Goal: Task Accomplishment & Management: Complete application form

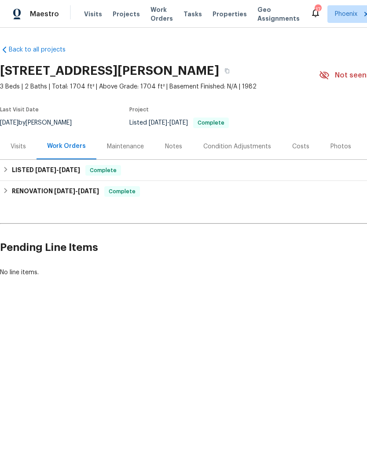
click at [17, 148] on div "Visits" at bounding box center [18, 146] width 15 height 9
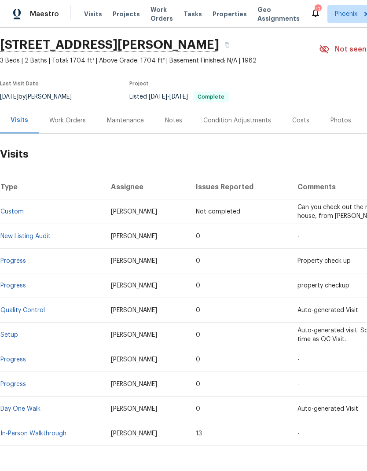
scroll to position [26, 0]
click at [74, 123] on div "Work Orders" at bounding box center [67, 121] width 37 height 9
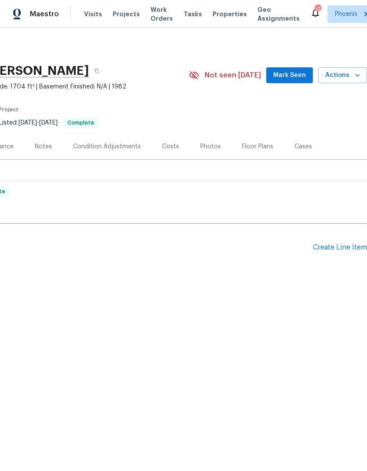
scroll to position [0, 130]
click at [344, 251] on div "Create Line Item" at bounding box center [340, 247] width 54 height 8
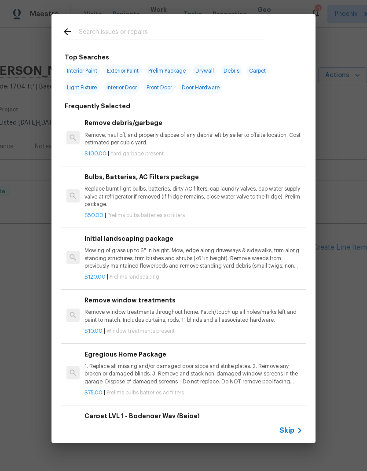
click at [135, 34] on input "text" at bounding box center [172, 32] width 187 height 13
type input "Odo"
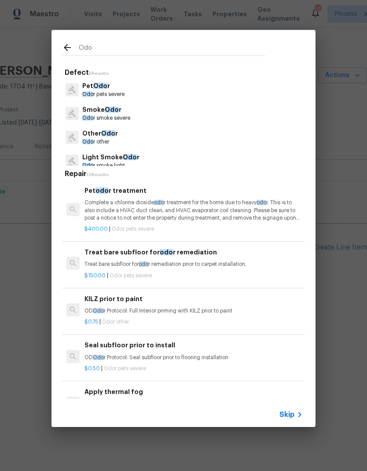
scroll to position [0, 0]
click at [102, 136] on span "Odo" at bounding box center [108, 133] width 14 height 6
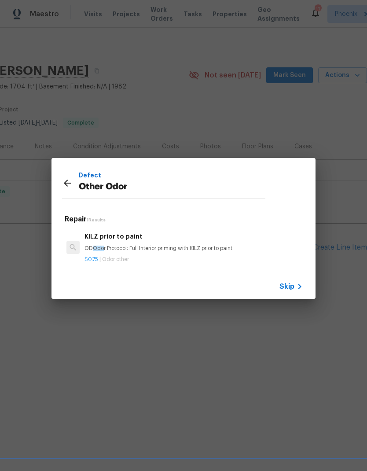
click at [154, 249] on p "OD Odo r Protocol: Full Interior priming with KILZ prior to paint" at bounding box center [194, 248] width 218 height 7
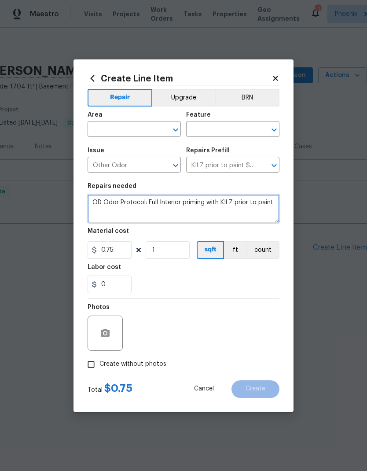
click at [192, 203] on textarea "OD Odor Protocol: Full Interior priming with KILZ prior to paint" at bounding box center [184, 209] width 192 height 28
click at [266, 162] on icon "Clear" at bounding box center [262, 165] width 9 height 9
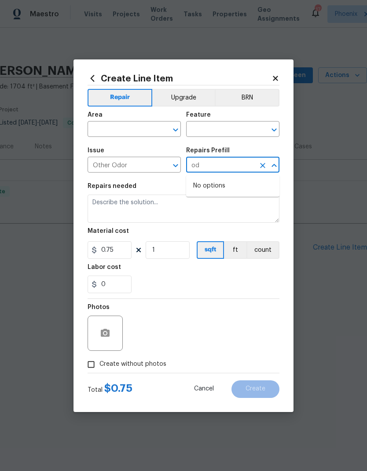
type input "o"
click at [123, 126] on input "text" at bounding box center [122, 130] width 69 height 14
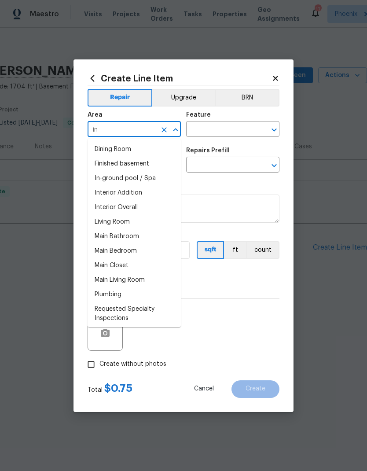
type input "i"
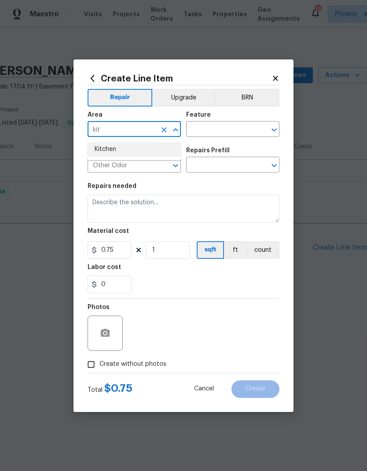
click at [114, 147] on li "Kitchen" at bounding box center [134, 149] width 93 height 15
type input "Kitchen"
click at [222, 126] on input "text" at bounding box center [220, 130] width 69 height 14
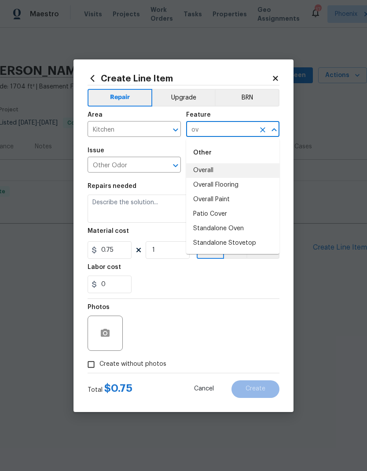
click at [213, 168] on li "Overall" at bounding box center [232, 170] width 93 height 15
type input "Overall"
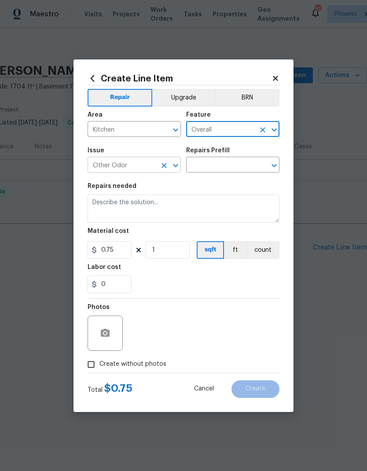
click at [166, 164] on icon "Clear" at bounding box center [164, 165] width 5 height 5
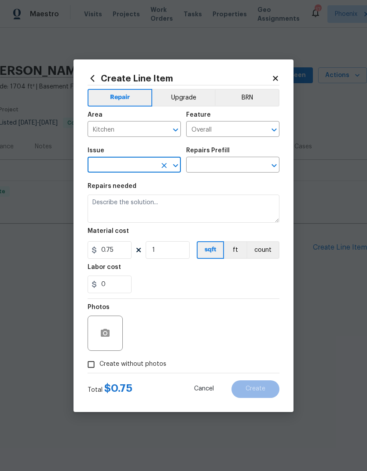
click at [136, 167] on input "text" at bounding box center [122, 166] width 69 height 14
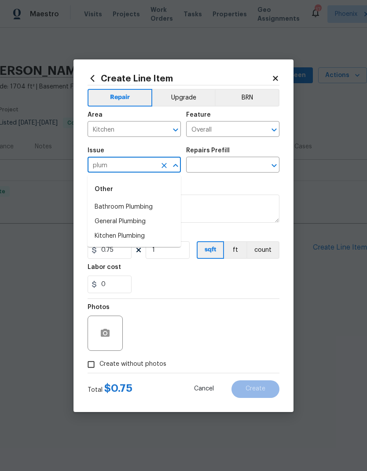
click at [147, 235] on li "Kitchen Plumbing" at bounding box center [134, 236] width 93 height 15
type input "Kitchen Plumbing"
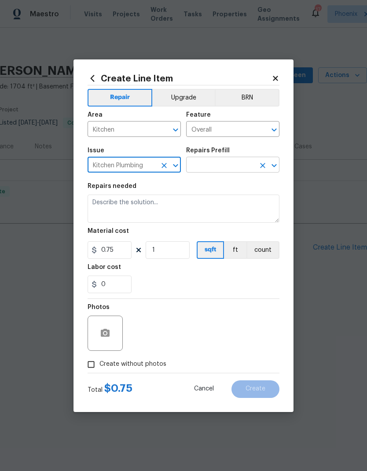
click at [223, 166] on input "text" at bounding box center [220, 166] width 69 height 14
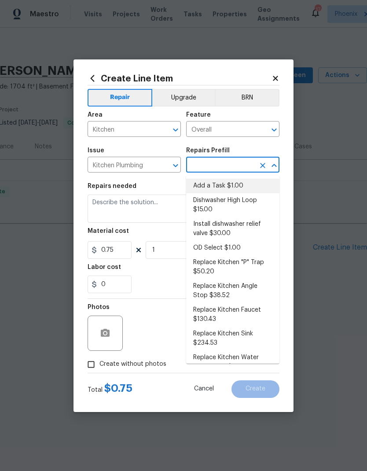
click at [250, 185] on li "Add a Task $1.00" at bounding box center [232, 186] width 93 height 15
type input "Add a Task $1.00"
type input "Plumbing"
type textarea "HPM to detail"
type input "Add a Task $1.00"
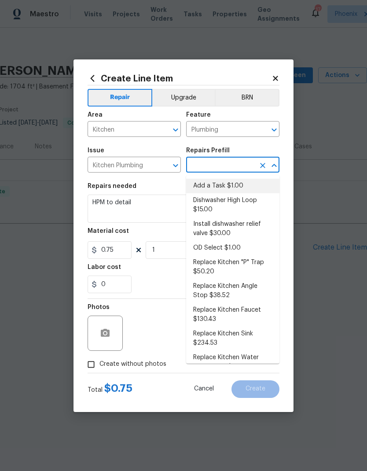
type input "1"
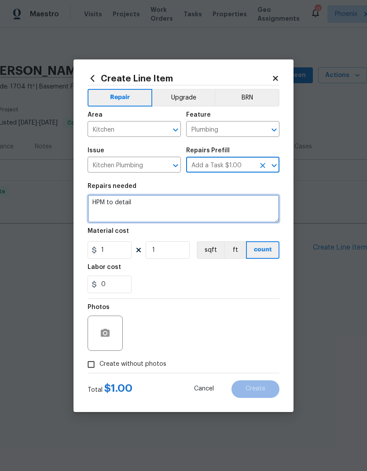
click at [205, 210] on textarea "HPM to detail" at bounding box center [184, 209] width 192 height 28
click at [216, 210] on textarea "HPM to detail" at bounding box center [184, 209] width 192 height 28
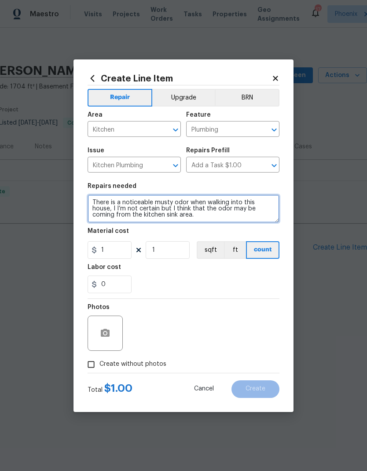
click at [242, 218] on textarea "There is a noticeable musty odor when walking into this house, I I’m not certai…" at bounding box center [184, 209] width 192 height 28
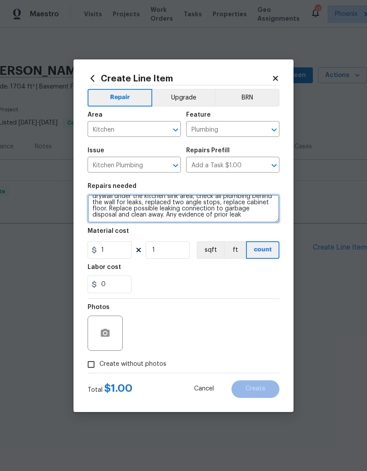
scroll to position [21, 0]
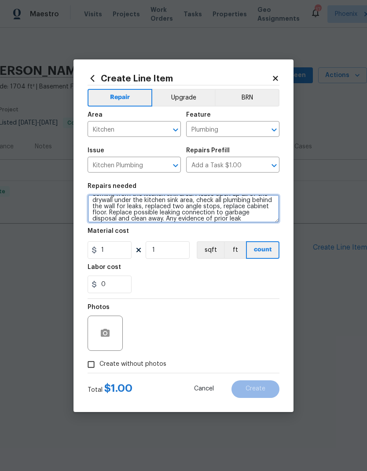
click at [218, 219] on textarea "There is a noticeable musty odor when walking into this house, I I’m not certai…" at bounding box center [184, 209] width 192 height 28
click at [150, 220] on textarea "There is a noticeable musty odor when walking into this house, I I’m not certai…" at bounding box center [184, 209] width 192 height 28
click at [257, 223] on textarea "There is a noticeable musty odor when walking into this house, I I’m not certai…" at bounding box center [184, 209] width 192 height 28
click at [262, 218] on textarea "There is a noticeable musty odor when walking into this house, I I’m not certai…" at bounding box center [184, 209] width 192 height 28
click at [255, 220] on textarea "There is a noticeable musty odor when walking into this house, I I’m not certai…" at bounding box center [184, 209] width 192 height 28
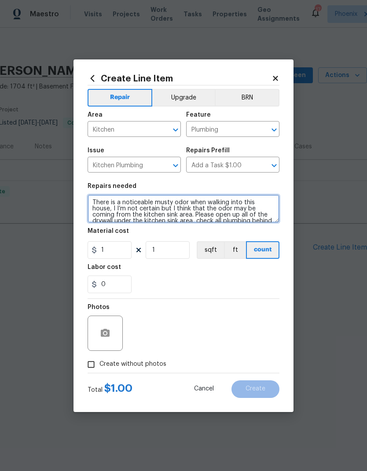
scroll to position [0, 0]
click at [95, 210] on textarea "There is a noticeable musty odor when walking into this house, I I’m not certai…" at bounding box center [184, 209] width 192 height 28
click at [139, 211] on textarea "There is a noticeable musty odor when walking into this house, I’m not certain …" at bounding box center [184, 209] width 192 height 28
click at [272, 218] on textarea "There is a noticeable musty odor when walking into this house, I’m not certain,…" at bounding box center [184, 209] width 192 height 28
click at [213, 218] on textarea "There is a noticeable musty odor when walking into this house, I’m not certain,…" at bounding box center [184, 209] width 192 height 28
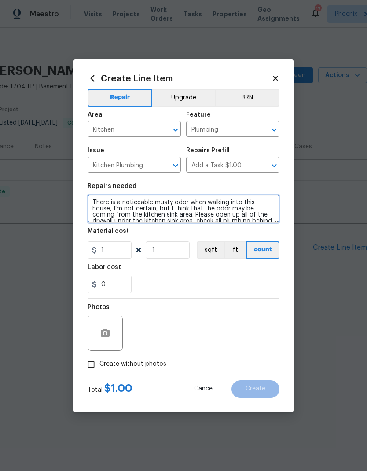
click at [270, 221] on textarea "There is a noticeable musty odor when walking into this house, I’m not certain,…" at bounding box center [184, 209] width 192 height 28
click at [234, 218] on textarea "There is a noticeable musty odor when walking into this house, I’m not certain,…" at bounding box center [184, 209] width 192 height 28
click at [238, 216] on textarea "There is a noticeable musty odor when walking into this house, I’m not certain,…" at bounding box center [184, 209] width 192 height 28
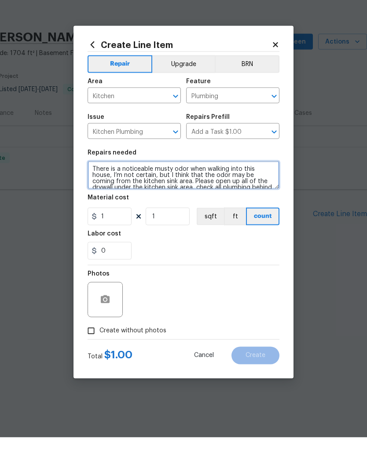
click at [232, 195] on textarea "There is a noticeable musty odor when walking into this house, I’m not certain,…" at bounding box center [184, 209] width 192 height 28
click at [157, 195] on textarea "There is a noticeable musty odor when walking into this house, I’m not certain,…" at bounding box center [184, 209] width 192 height 28
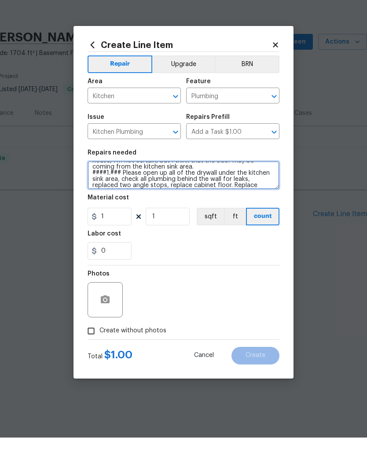
scroll to position [18, 0]
click at [187, 195] on textarea "There is a noticeable musty odor when walking into this house, I’m not certain,…" at bounding box center [184, 209] width 192 height 28
click at [121, 195] on textarea "There is a noticeable musty odor when walking into this house, I’m not certain,…" at bounding box center [184, 209] width 192 height 28
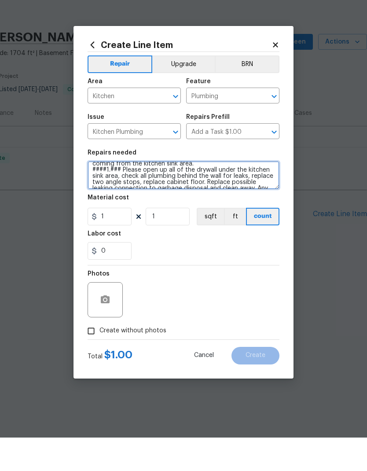
click at [253, 195] on textarea "There is a noticeable musty odor when walking into this house, I’m not certain,…" at bounding box center [184, 209] width 192 height 28
click at [248, 195] on textarea "There is a noticeable musty odor when walking into this house, I’m not certain,…" at bounding box center [184, 209] width 192 height 28
click at [206, 195] on textarea "There is a noticeable musty odor when walking into this house, I’m not certain,…" at bounding box center [184, 209] width 192 height 28
click at [189, 195] on textarea "There is a noticeable musty odor when walking into this house, I’m not certain,…" at bounding box center [184, 209] width 192 height 28
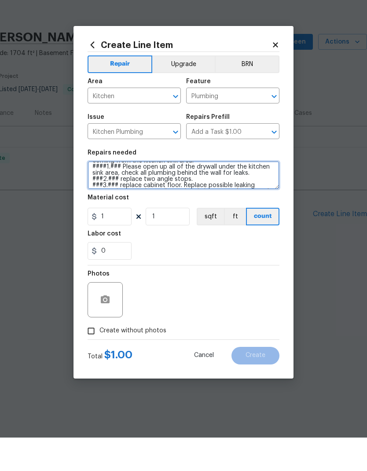
click at [181, 195] on textarea "There is a noticeable musty odor when walking into this house, I’m not certain,…" at bounding box center [184, 209] width 192 height 28
click at [259, 195] on textarea "There is a noticeable musty odor when walking into this house, I’m not certain,…" at bounding box center [184, 209] width 192 height 28
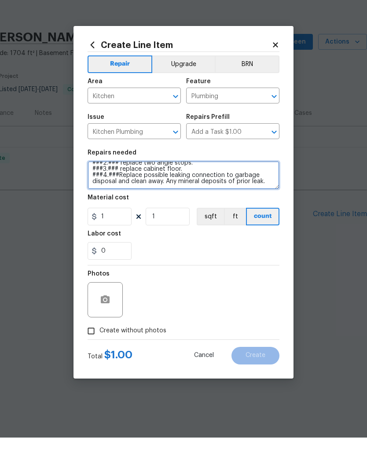
scroll to position [37, 0]
click at [277, 195] on textarea "There is a noticeable musty odor when walking into this house, I’m not certain,…" at bounding box center [184, 209] width 192 height 28
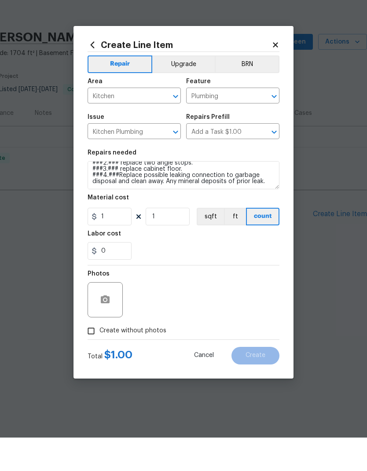
click at [262, 183] on div "Repairs needed" at bounding box center [184, 188] width 192 height 11
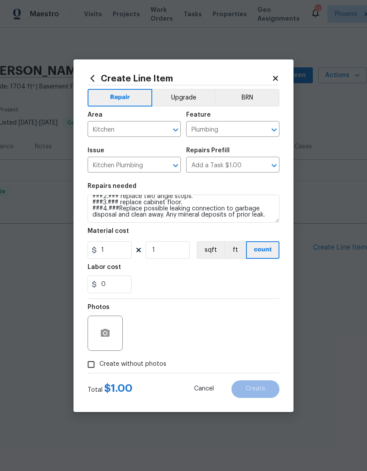
click at [192, 286] on div "0" at bounding box center [184, 285] width 192 height 18
click at [270, 217] on textarea "There is a noticeable musty odor when walking into this house, I’m not certain,…" at bounding box center [184, 209] width 192 height 28
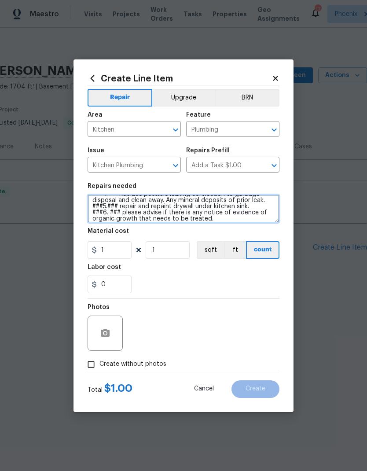
scroll to position [52, 0]
click at [253, 221] on textarea "There is a noticeable musty odor when walking into this house, I’m not certain,…" at bounding box center [184, 209] width 192 height 28
click at [267, 222] on textarea "There is a noticeable musty odor when walking into this house, I’m not certain,…" at bounding box center [184, 209] width 192 height 28
click at [269, 222] on textarea "There is a noticeable musty odor when walking into this house, I’m not certain,…" at bounding box center [184, 209] width 192 height 28
click at [238, 222] on textarea "There is a noticeable musty odor when walking into this house, I’m not certain,…" at bounding box center [184, 209] width 192 height 28
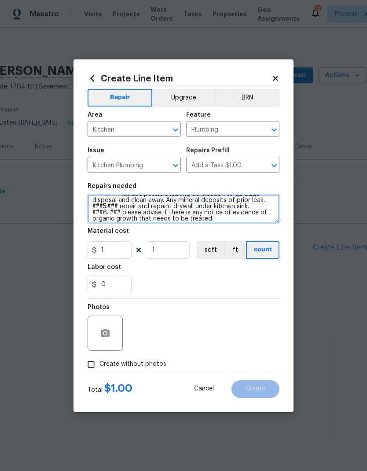
click at [226, 214] on textarea "There is a noticeable musty odor when walking into this house, I’m not certain,…" at bounding box center [184, 209] width 192 height 28
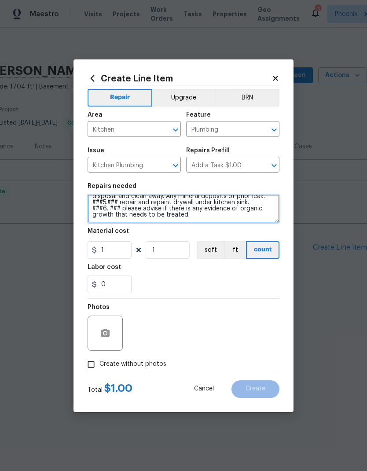
scroll to position [55, 0]
click at [265, 217] on textarea "There is a noticeable musty odor when walking into this house, I’m not certain,…" at bounding box center [184, 209] width 192 height 28
type textarea "There is a noticeable musty odor when walking into this house, I’m not certain,…"
click at [266, 279] on div "0" at bounding box center [184, 285] width 192 height 18
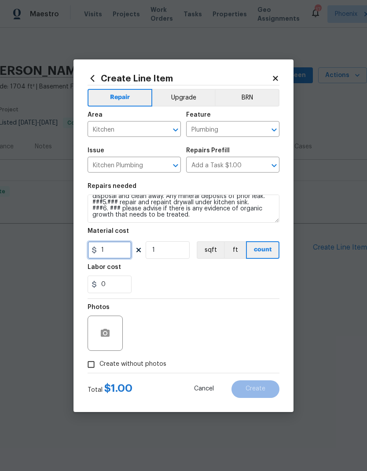
click at [113, 251] on input "1" at bounding box center [110, 250] width 44 height 18
type input "475"
click at [258, 274] on div "Labor cost" at bounding box center [184, 269] width 192 height 11
click at [111, 337] on button "button" at bounding box center [105, 333] width 21 height 21
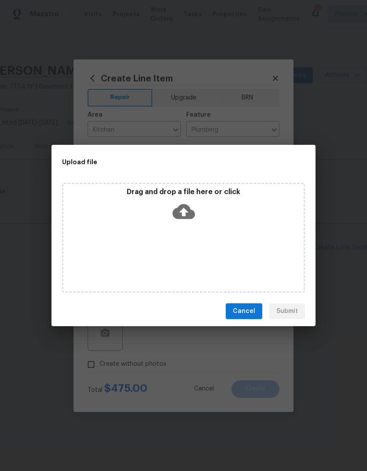
click at [248, 314] on span "Cancel" at bounding box center [244, 311] width 22 height 11
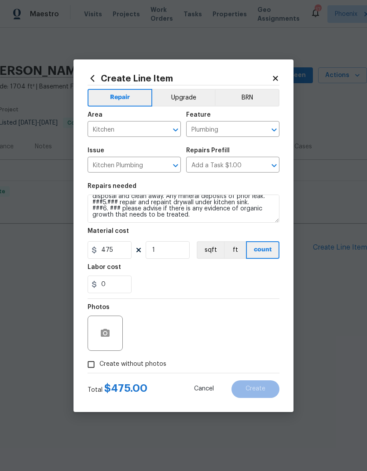
click at [97, 366] on input "Create without photos" at bounding box center [91, 364] width 17 height 17
checkbox input "true"
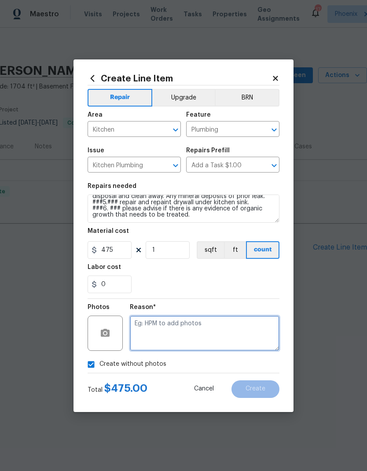
click at [220, 326] on textarea at bounding box center [205, 333] width 150 height 35
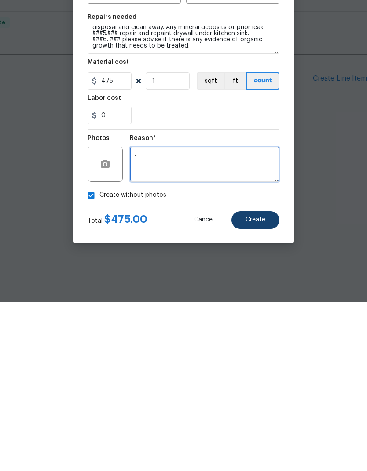
type textarea "."
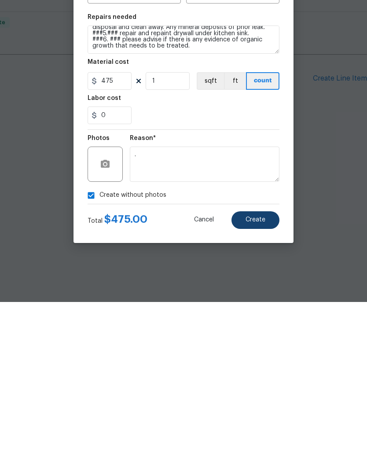
click at [260, 386] on span "Create" at bounding box center [256, 389] width 20 height 7
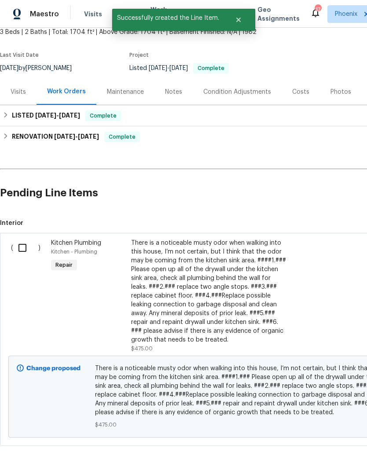
scroll to position [54, 0]
click at [24, 248] on input "checkbox" at bounding box center [25, 248] width 25 height 18
checkbox input "true"
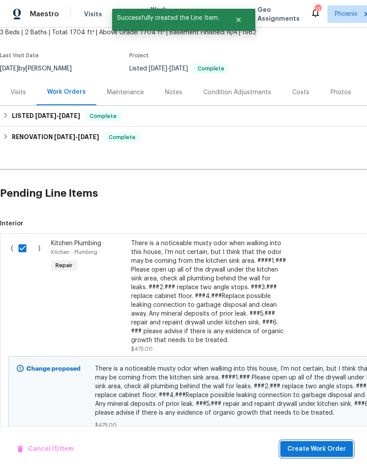
click at [321, 446] on span "Create Work Order" at bounding box center [317, 449] width 59 height 11
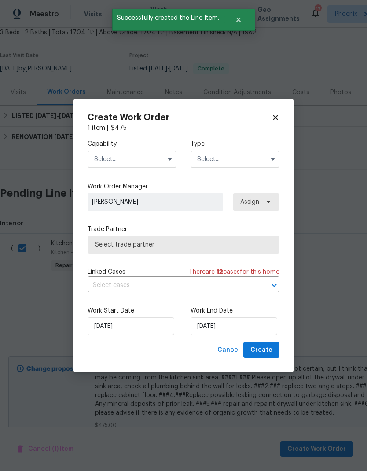
click at [129, 157] on input "text" at bounding box center [132, 160] width 89 height 18
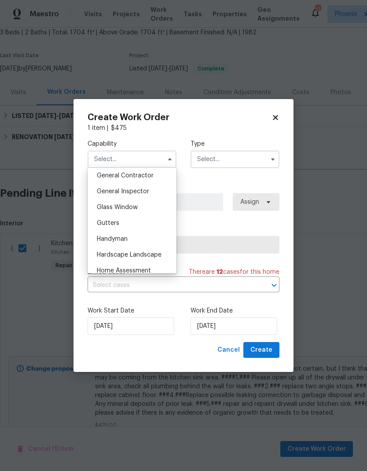
scroll to position [418, 0]
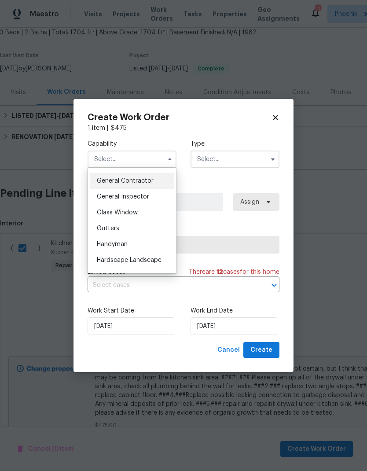
click at [156, 177] on div "General Contractor" at bounding box center [132, 181] width 85 height 16
type input "General Contractor"
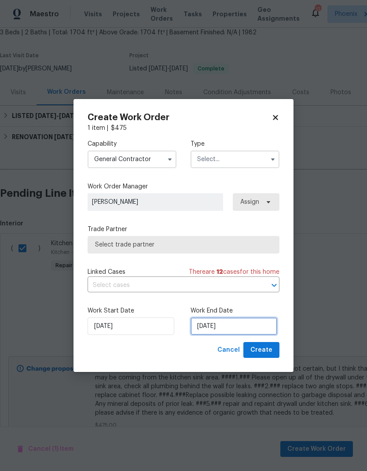
click at [228, 325] on input "[DATE]" at bounding box center [234, 326] width 87 height 18
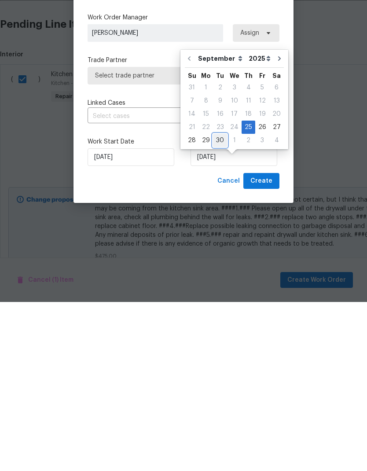
click at [221, 303] on div "30" at bounding box center [220, 309] width 14 height 12
type input "[DATE]"
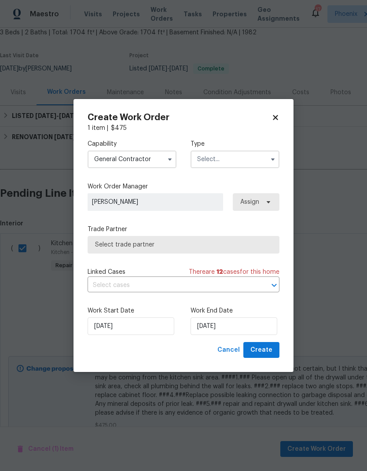
click at [250, 161] on input "text" at bounding box center [235, 160] width 89 height 18
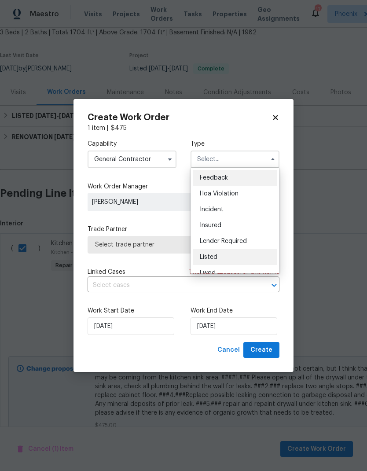
click at [215, 255] on span "Listed" at bounding box center [209, 257] width 18 height 6
type input "Listed"
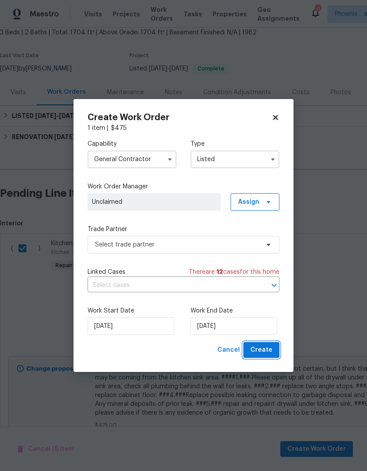
click at [264, 352] on span "Create" at bounding box center [262, 350] width 22 height 11
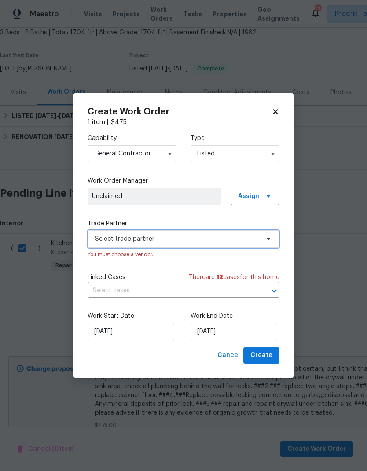
click at [104, 241] on span "Select trade partner" at bounding box center [177, 239] width 164 height 9
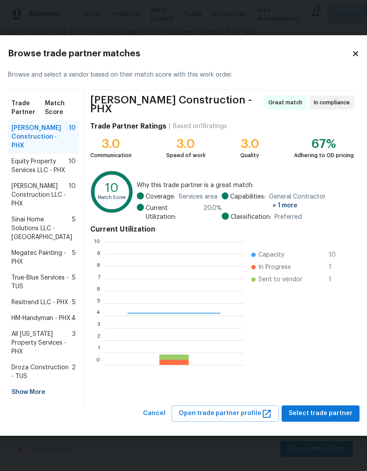
scroll to position [123, 140]
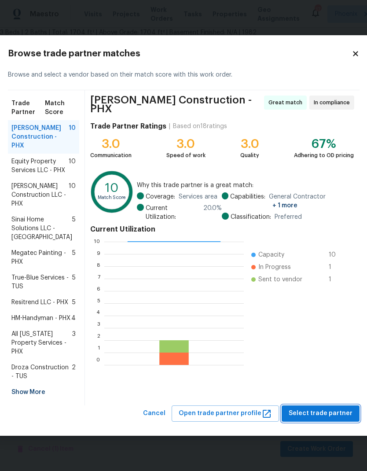
click at [327, 419] on span "Select trade partner" at bounding box center [321, 413] width 64 height 11
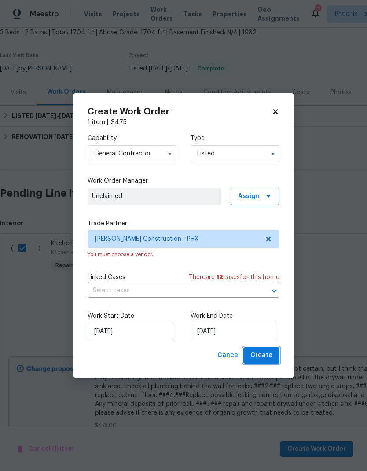
click at [266, 355] on span "Create" at bounding box center [262, 355] width 22 height 11
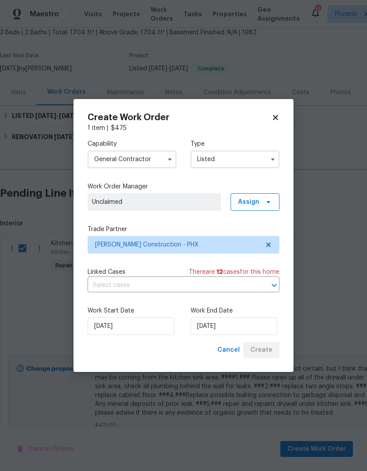
checkbox input "false"
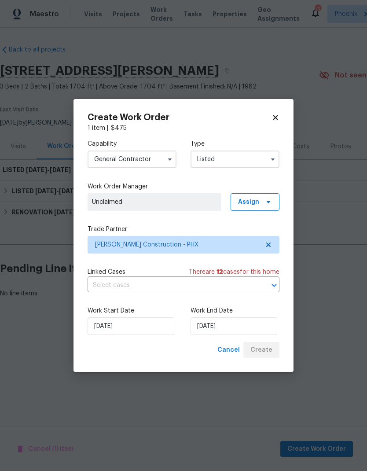
scroll to position [0, 0]
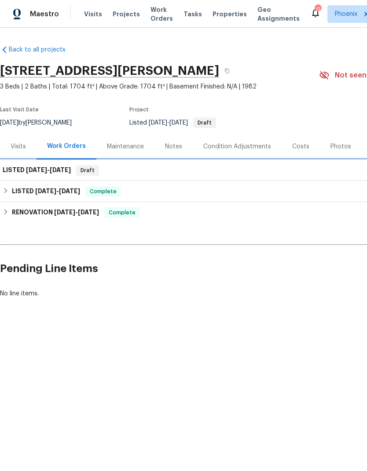
click at [16, 169] on h6 "LISTED 9/25/25 - 9/30/25" at bounding box center [37, 170] width 68 height 11
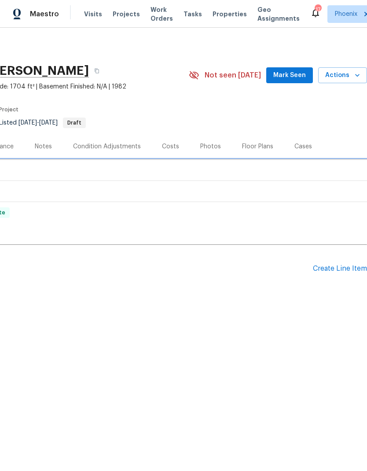
scroll to position [0, 130]
click at [274, 173] on div "LISTED 9/25/25 - 9/30/25 Draft" at bounding box center [118, 170] width 492 height 11
click at [16, 168] on div "LISTED 9/25/25 - 9/30/25 Draft" at bounding box center [118, 170] width 492 height 11
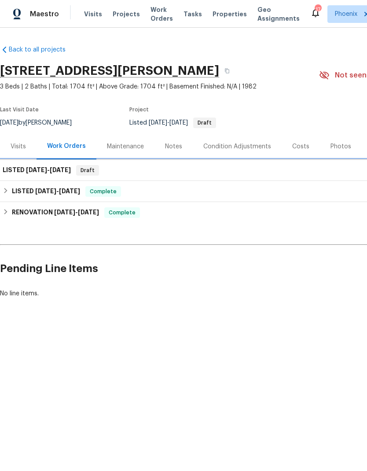
scroll to position [0, 0]
click at [32, 169] on span "[DATE]" at bounding box center [36, 170] width 21 height 6
click at [71, 167] on span "[DATE]" at bounding box center [60, 170] width 21 height 6
click at [42, 171] on span "[DATE]" at bounding box center [36, 170] width 21 height 6
click at [41, 169] on span "[DATE]" at bounding box center [36, 170] width 21 height 6
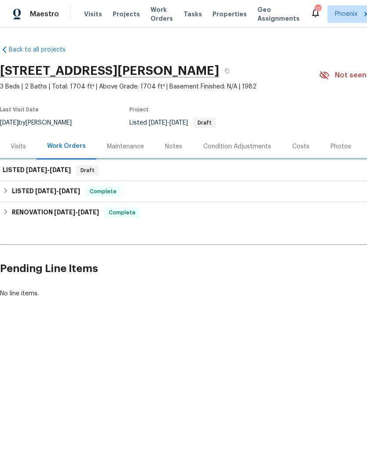
click at [41, 168] on span "[DATE]" at bounding box center [36, 170] width 21 height 6
click at [40, 171] on span "[DATE]" at bounding box center [36, 170] width 21 height 6
click at [37, 176] on div "LISTED 9/25/25 - 9/30/25 Draft" at bounding box center [249, 170] width 498 height 21
click at [91, 169] on span "Draft" at bounding box center [87, 170] width 21 height 9
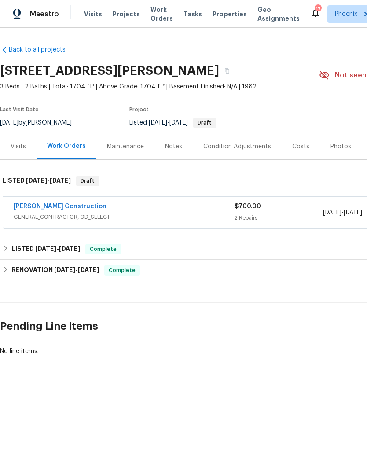
click at [117, 212] on div "[PERSON_NAME] Construction" at bounding box center [124, 207] width 221 height 11
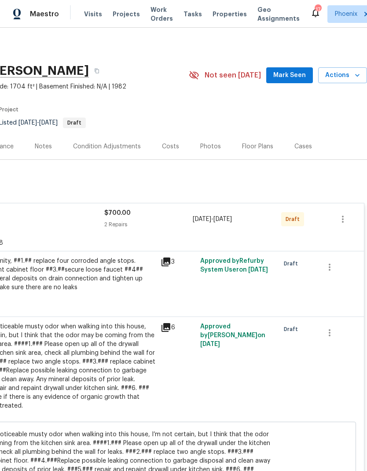
scroll to position [0, 130]
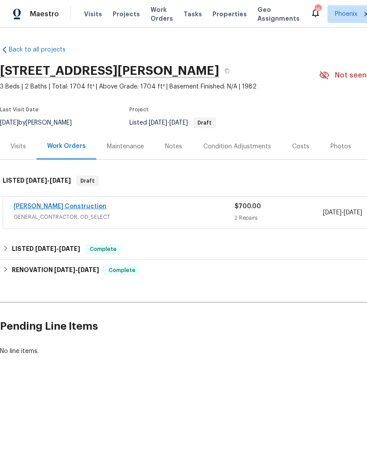
click at [37, 206] on link "[PERSON_NAME] Construction" at bounding box center [60, 206] width 93 height 6
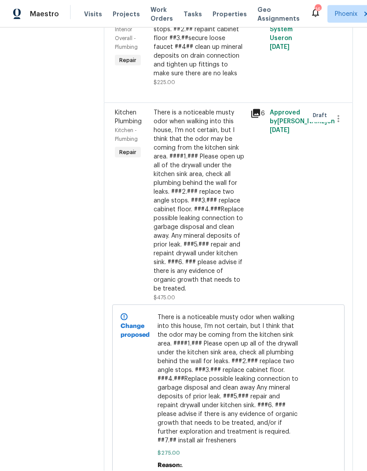
scroll to position [35, 0]
click at [270, 313] on span "There is a noticeable musty odor when walking into this house, I’m not certain,…" at bounding box center [229, 379] width 142 height 132
click at [276, 313] on span "There is a noticeable musty odor when walking into this house, I’m not certain,…" at bounding box center [229, 379] width 142 height 132
click at [216, 197] on div "There is a noticeable musty odor when walking into this house, I’m not certain,…" at bounding box center [200, 200] width 92 height 185
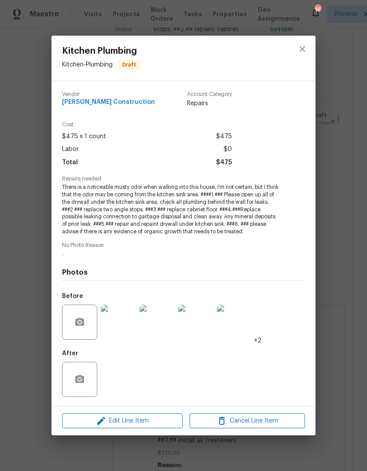
click at [211, 200] on span "There is a noticeable musty odor when walking into this house, I’m not certain,…" at bounding box center [171, 210] width 219 height 52
click at [211, 203] on span "There is a noticeable musty odor when walking into this house, I’m not certain,…" at bounding box center [171, 210] width 219 height 52
click at [204, 206] on span "There is a noticeable musty odor when walking into this house, I’m not certain,…" at bounding box center [171, 210] width 219 height 52
click at [207, 218] on span "There is a noticeable musty odor when walking into this house, I’m not certain,…" at bounding box center [171, 210] width 219 height 52
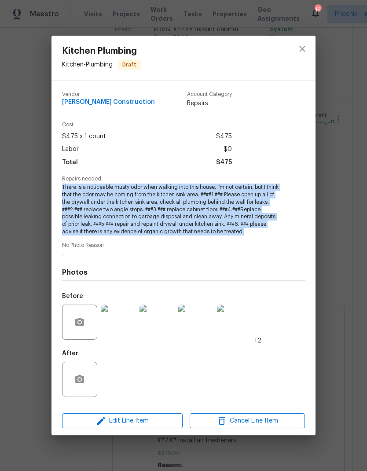
copy div "There is a noticeable musty odor when walking into this house, I’m not certain,…"
click at [354, 279] on div "Kitchen Plumbing Kitchen - Plumbing Draft Vendor Strasser Construction Account …" at bounding box center [183, 235] width 367 height 471
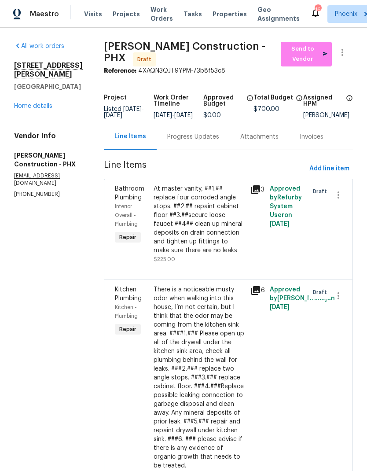
scroll to position [0, 0]
click at [336, 163] on span "Add line item" at bounding box center [330, 168] width 40 height 11
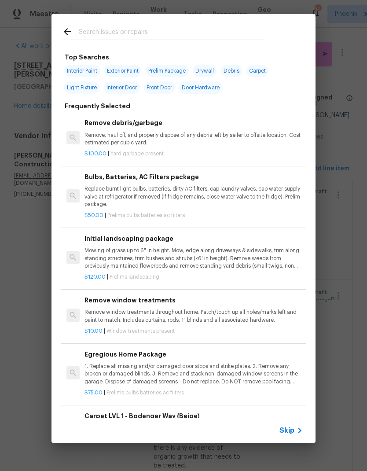
click at [203, 27] on input "text" at bounding box center [172, 32] width 187 height 13
click at [134, 35] on input "text" at bounding box center [172, 32] width 187 height 13
paste input "There is a noticeable musty odor when walking into this house, I’m not certain,…"
type input "There is a noticeable musty odor when walking into this house, I’m not certain,…"
type input "Kit"
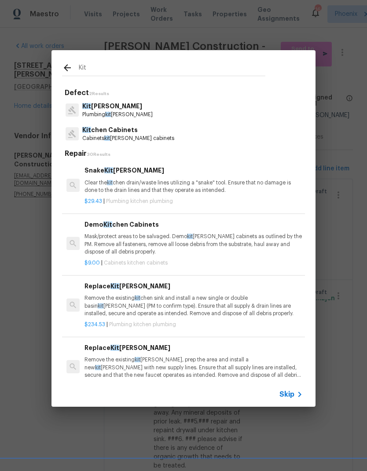
click at [95, 113] on p "Plumbing kit chen plumbing" at bounding box center [117, 114] width 70 height 7
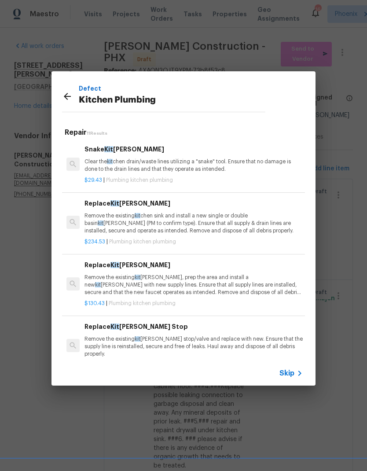
click at [271, 343] on p "Remove the existing kit chen angle stop/valve and replace with new. Ensure that…" at bounding box center [194, 347] width 218 height 22
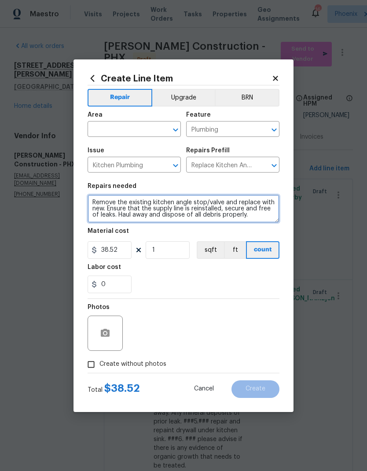
click at [104, 213] on textarea "Remove the existing kitchen angle stop/valve and replace with new. Ensure that …" at bounding box center [184, 209] width 192 height 28
paste textarea "There is a noticeable musty odor when walking into this house, I’m not certain,…"
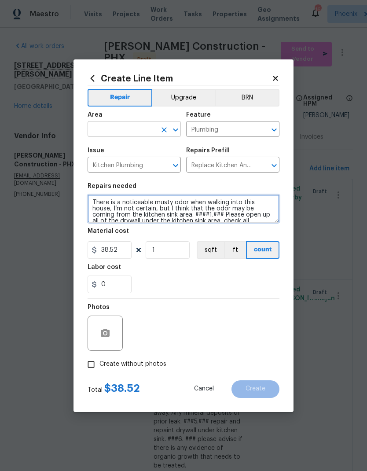
type textarea "There is a noticeable musty odor when walking into this house, I’m not certain,…"
click at [103, 130] on input "text" at bounding box center [122, 130] width 69 height 14
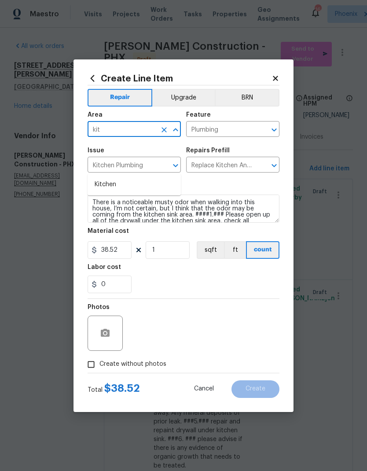
click at [99, 177] on li "Kitchen" at bounding box center [134, 184] width 93 height 15
type input "Kitchen"
click at [109, 249] on input "38.52" at bounding box center [110, 250] width 44 height 18
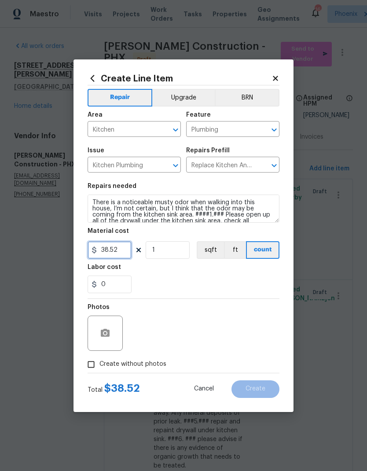
click at [103, 247] on input "38.52" at bounding box center [110, 250] width 44 height 18
type input "275"
click at [254, 272] on div "Labor cost" at bounding box center [184, 269] width 192 height 11
click at [91, 369] on input "Create without photos" at bounding box center [91, 364] width 17 height 17
checkbox input "true"
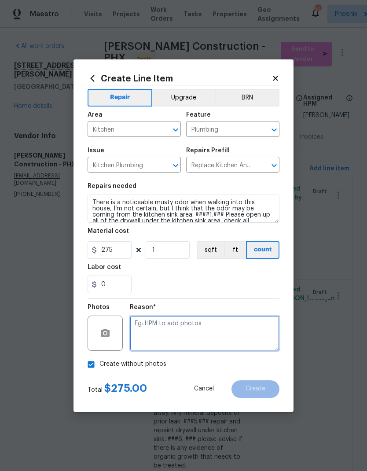
click at [239, 334] on textarea at bounding box center [205, 333] width 150 height 35
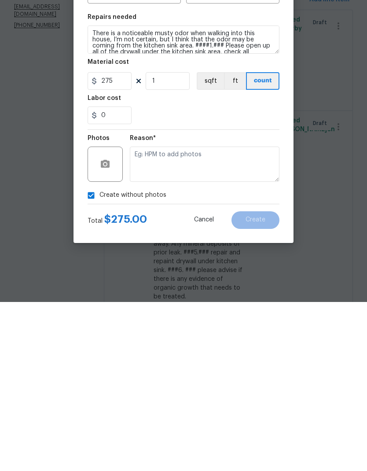
click at [266, 356] on div "Create without photos" at bounding box center [184, 364] width 192 height 17
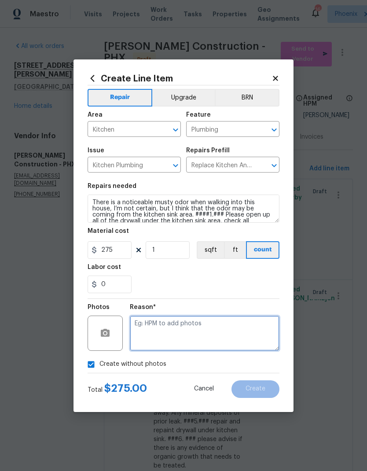
click at [257, 337] on textarea at bounding box center [205, 333] width 150 height 35
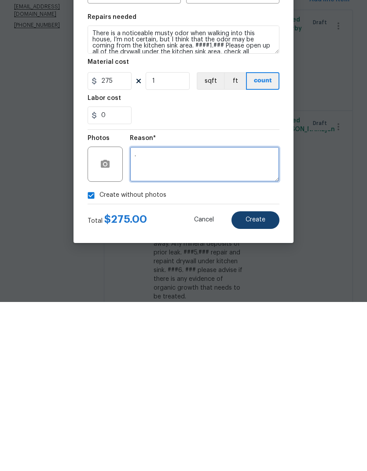
type textarea "."
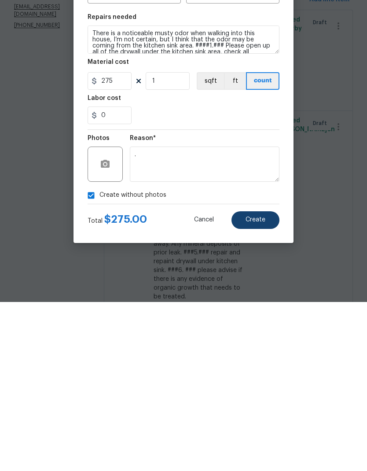
click at [266, 380] on button "Create" at bounding box center [256, 389] width 48 height 18
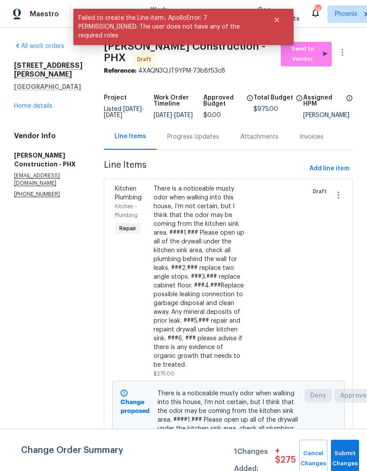
click at [349, 455] on button "Submit Changes" at bounding box center [345, 459] width 28 height 38
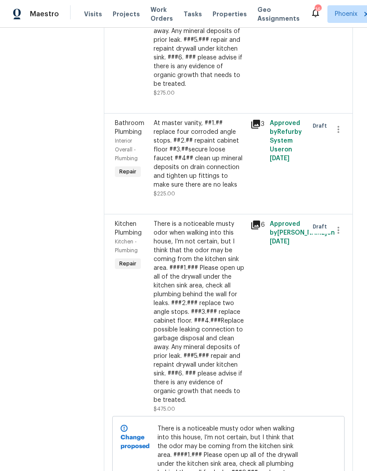
scroll to position [278, 0]
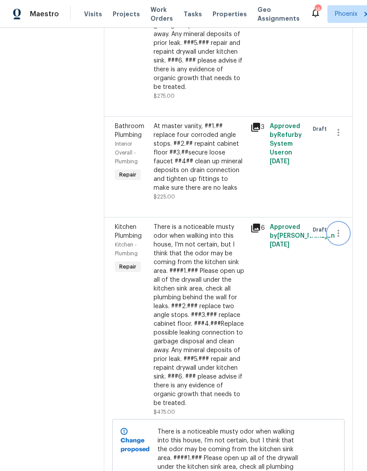
click at [339, 228] on icon "button" at bounding box center [338, 233] width 11 height 11
click at [350, 233] on li "Cancel" at bounding box center [343, 228] width 34 height 15
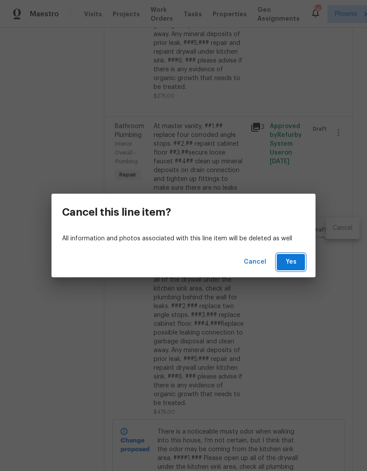
click at [297, 266] on span "Yes" at bounding box center [291, 262] width 14 height 11
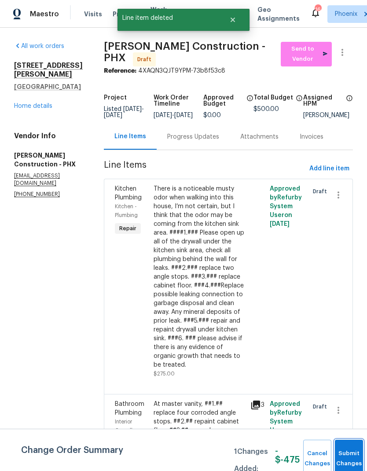
click at [345, 453] on button "Submit Changes" at bounding box center [349, 459] width 28 height 38
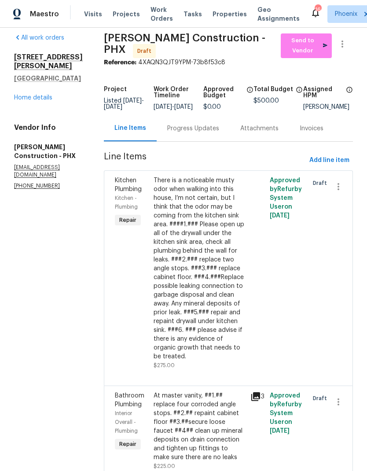
scroll to position [35, 0]
click at [334, 165] on span "Add line item" at bounding box center [330, 160] width 40 height 11
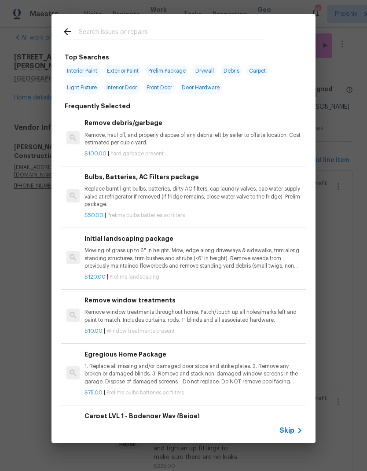
click at [247, 32] on input "text" at bounding box center [172, 32] width 187 height 13
click at [345, 274] on div "Top Searches Interior Paint Exterior Paint Prelim Package Drywall Debris Carpet…" at bounding box center [183, 228] width 367 height 457
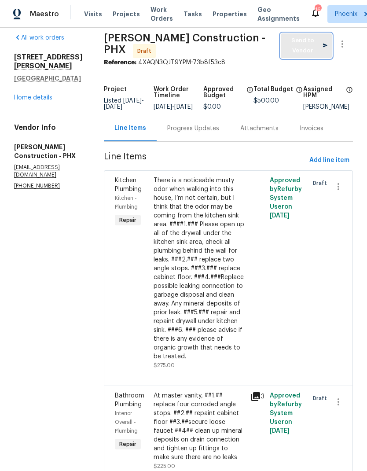
click at [309, 45] on span "Send to Vendor" at bounding box center [306, 46] width 43 height 20
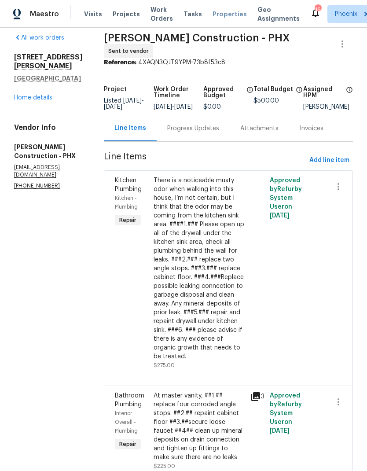
click at [224, 16] on span "Properties" at bounding box center [230, 14] width 34 height 9
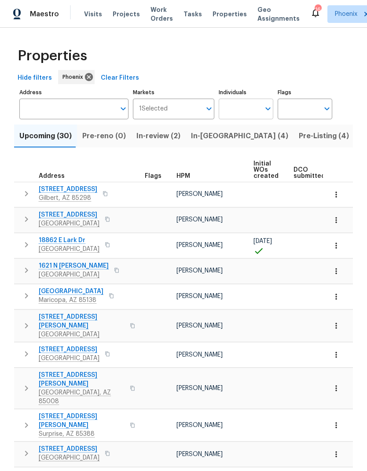
click at [254, 107] on input "Individuals" at bounding box center [239, 109] width 41 height 21
type input "Austin hatch"
click at [239, 137] on input "checkbox" at bounding box center [235, 137] width 18 height 18
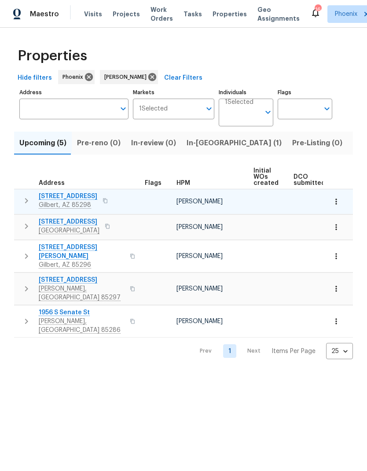
click at [100, 204] on button "button" at bounding box center [105, 201] width 11 height 12
click at [103, 199] on button "button" at bounding box center [105, 201] width 11 height 12
click at [103, 201] on icon "button" at bounding box center [105, 200] width 5 height 5
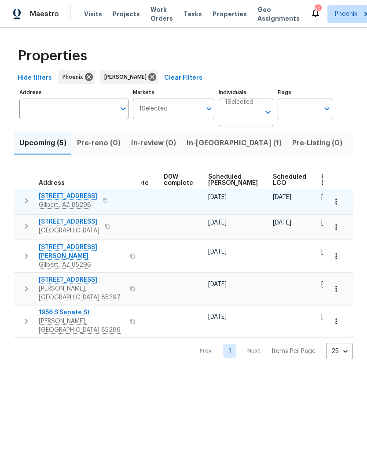
scroll to position [0, 221]
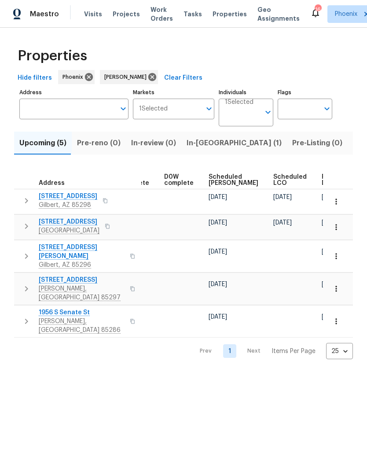
click at [348, 150] on button "Listed (12)" at bounding box center [371, 143] width 47 height 23
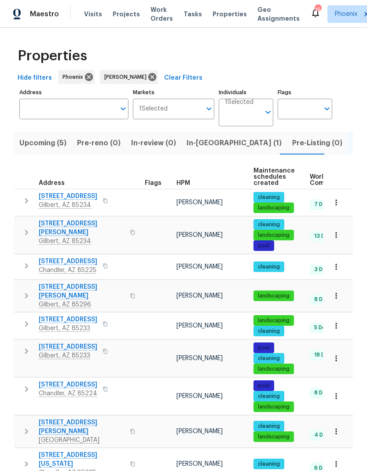
click at [25, 330] on tbody "1901 E Marquette Dr Gilbert, AZ 85234 Austin Hatch cleaning landscaping 7 Done …" at bounding box center [240, 377] width 452 height 377
